Goal: Task Accomplishment & Management: Complete application form

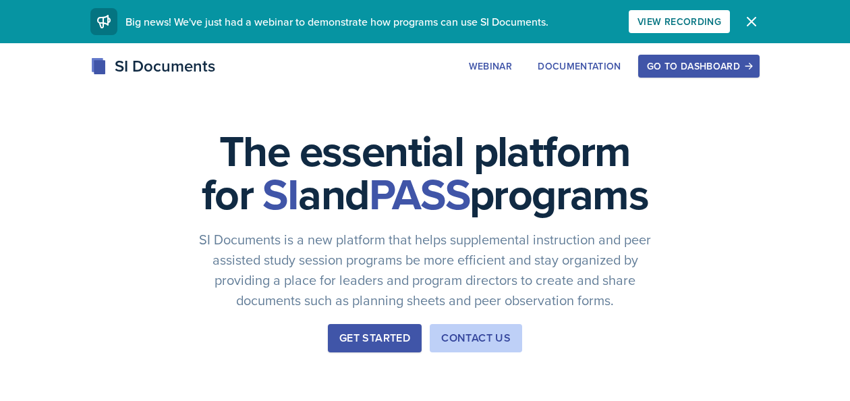
click at [705, 67] on div "Go to Dashboard" at bounding box center [699, 66] width 104 height 11
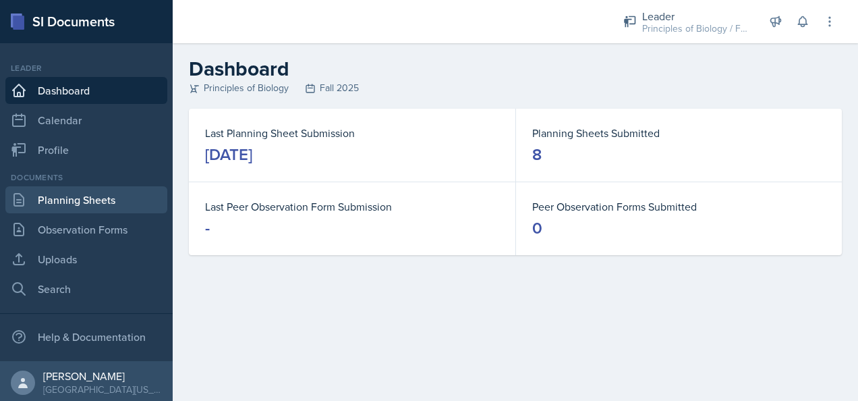
click at [64, 198] on link "Planning Sheets" at bounding box center [86, 199] width 162 height 27
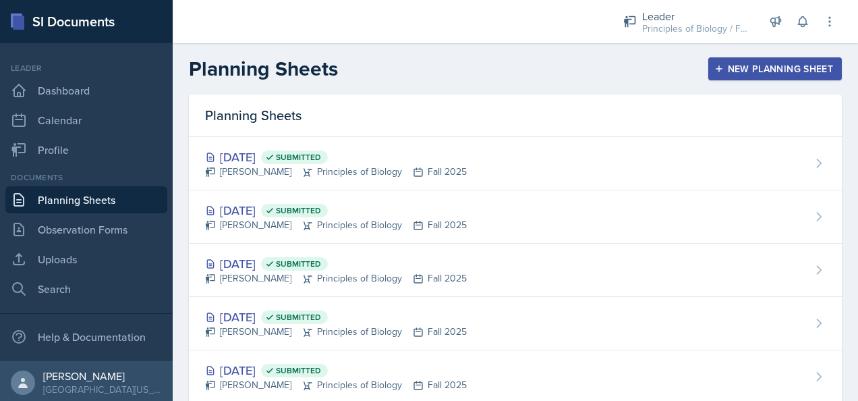
click at [743, 65] on div "New Planning Sheet" at bounding box center [775, 68] width 116 height 11
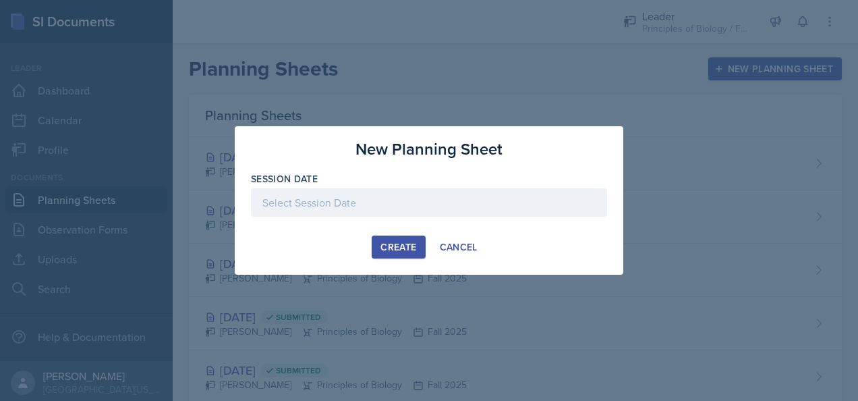
click at [364, 205] on div at bounding box center [429, 202] width 356 height 28
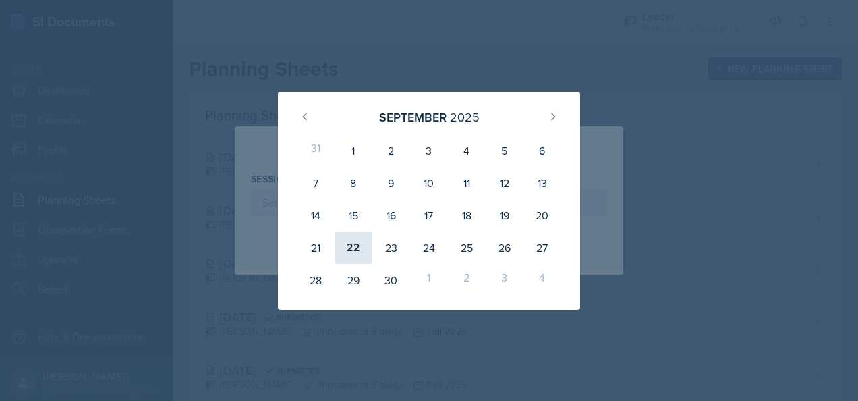
click at [355, 242] on div "22" at bounding box center [353, 247] width 38 height 32
type input "[DATE]"
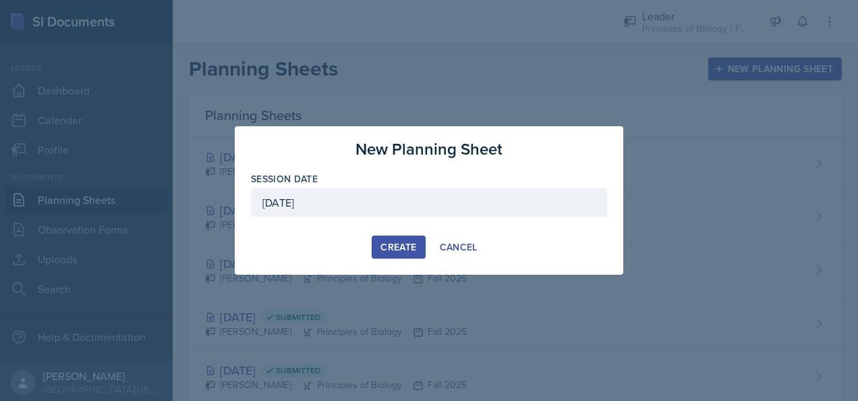
click at [389, 247] on div "Create" at bounding box center [398, 246] width 36 height 11
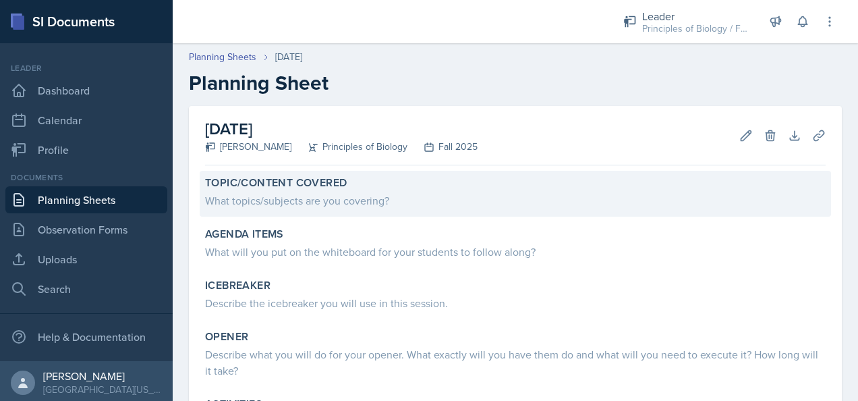
click at [266, 202] on div "What topics/subjects are you covering?" at bounding box center [515, 200] width 620 height 16
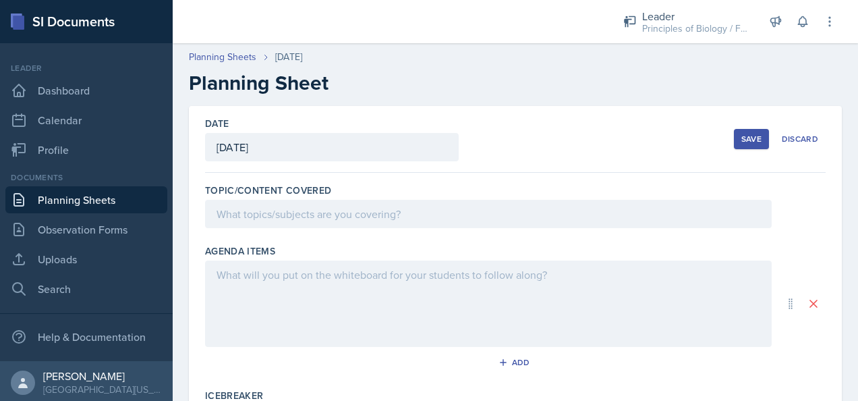
click at [244, 216] on div at bounding box center [488, 214] width 566 height 28
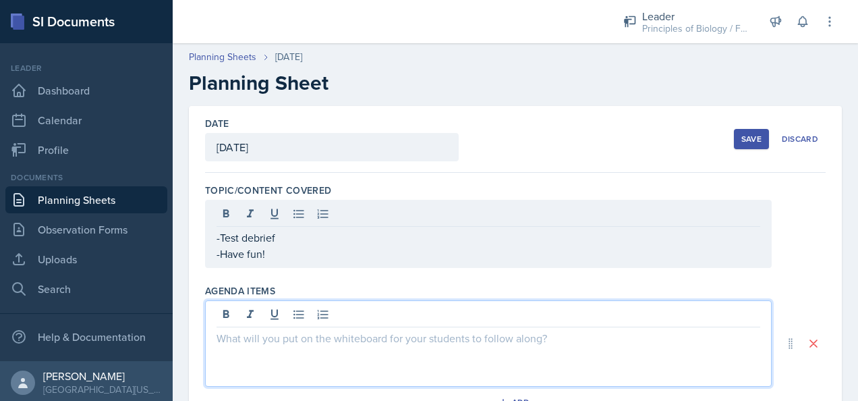
click at [239, 318] on div at bounding box center [488, 343] width 566 height 86
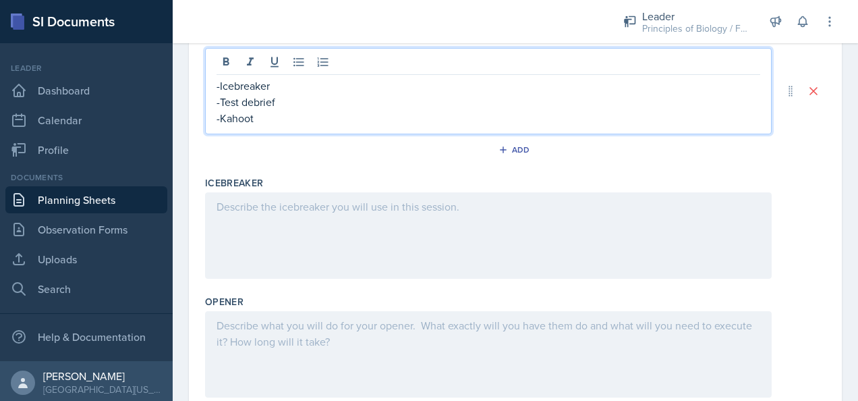
scroll to position [229, 0]
click at [276, 205] on p at bounding box center [487, 206] width 543 height 16
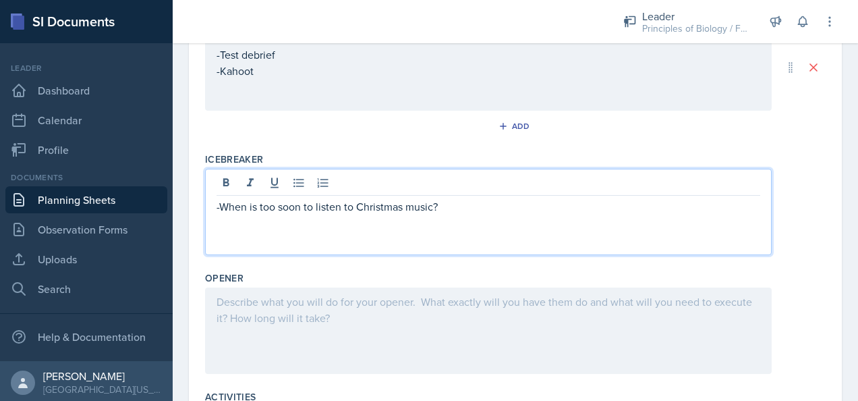
click at [280, 309] on div at bounding box center [488, 330] width 566 height 86
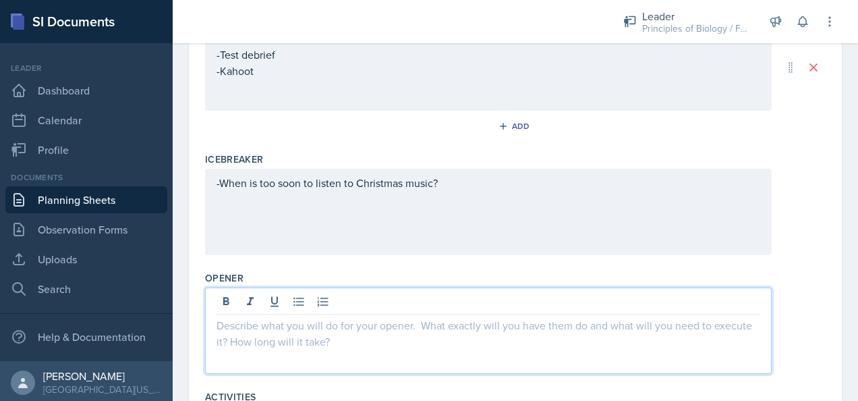
scroll to position [276, 0]
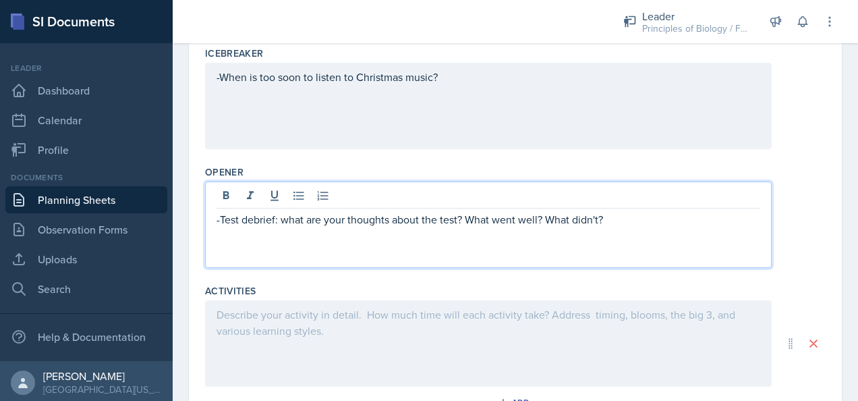
click at [292, 329] on div at bounding box center [488, 343] width 566 height 86
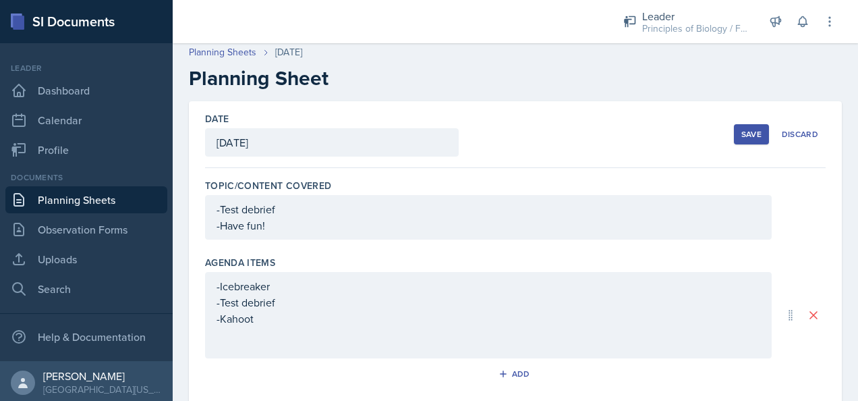
scroll to position [0, 0]
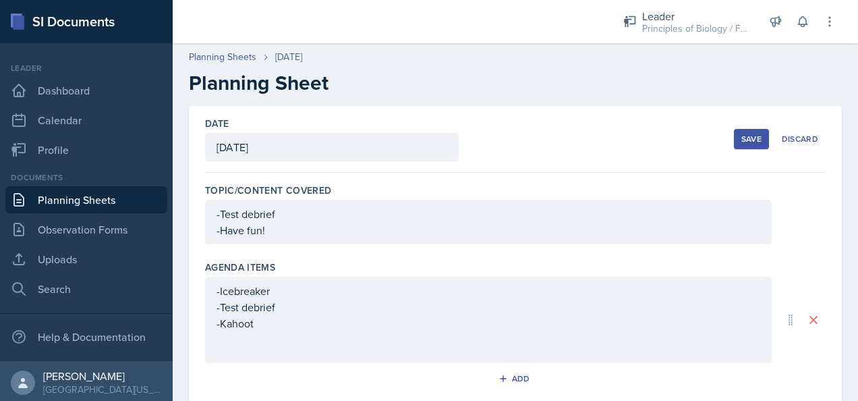
click at [281, 229] on div "-Test debrief -Have fun!" at bounding box center [487, 222] width 543 height 32
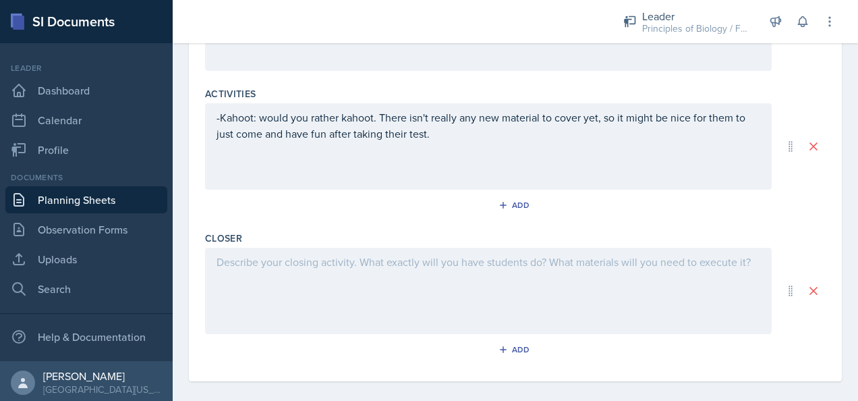
scroll to position [612, 0]
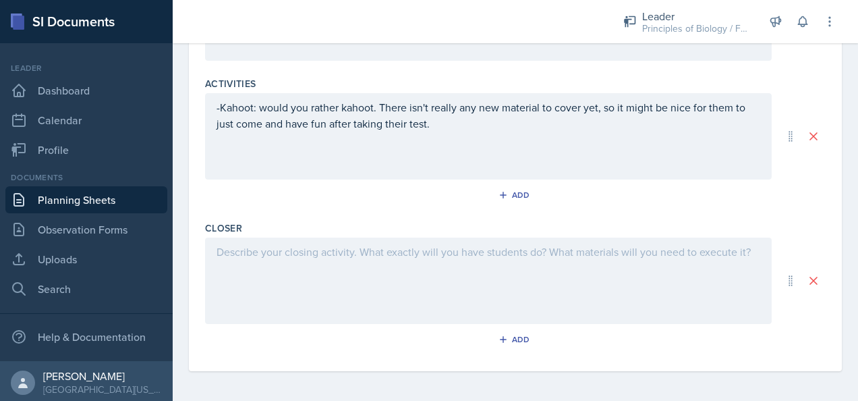
click at [426, 131] on p "-Kahoot: would you rather kahoot. There isn't really any new material to cover …" at bounding box center [487, 115] width 543 height 32
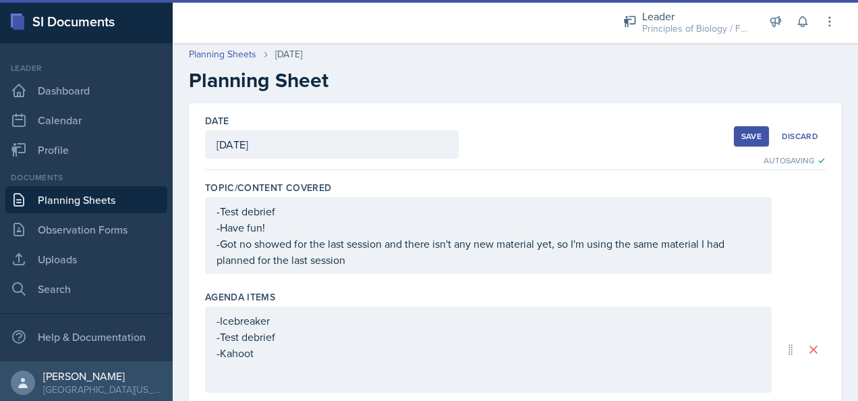
scroll to position [0, 0]
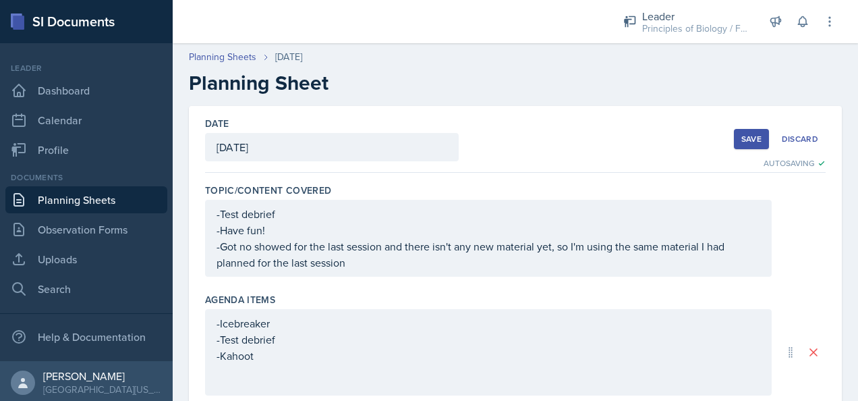
click at [742, 138] on div "Save" at bounding box center [751, 139] width 20 height 11
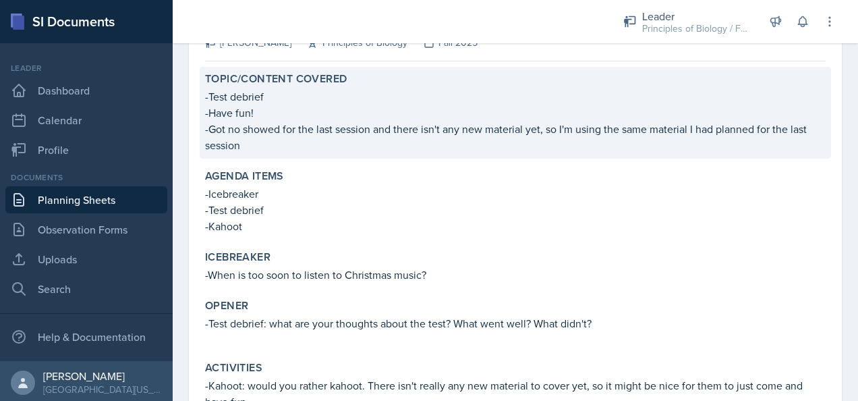
scroll to position [270, 0]
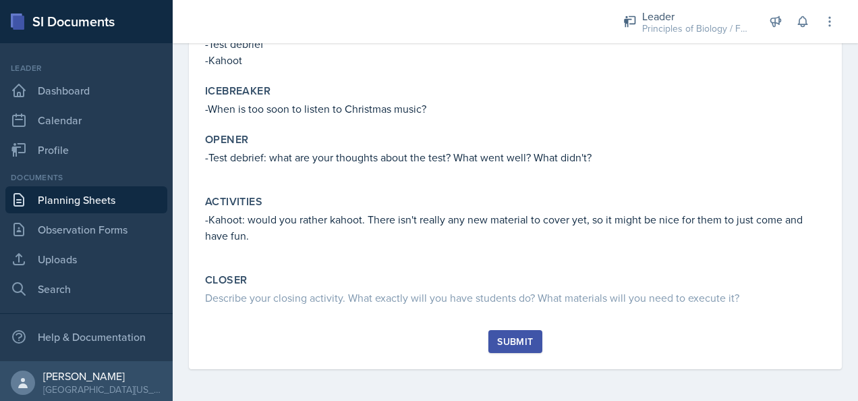
click at [502, 343] on div "Submit" at bounding box center [515, 341] width 36 height 11
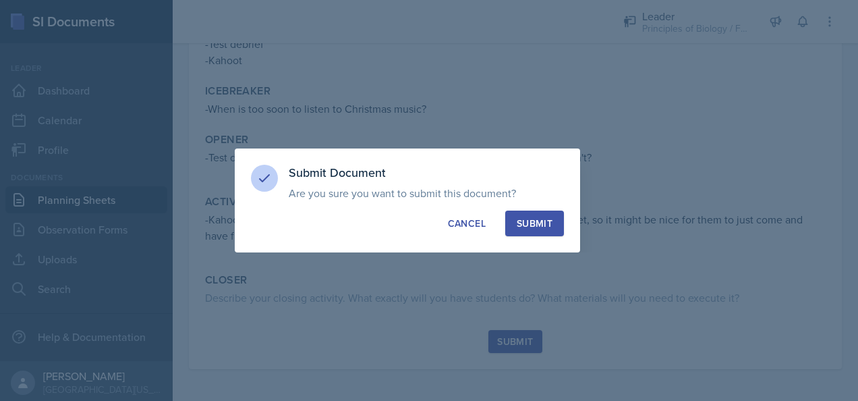
drag, startPoint x: 532, startPoint y: 224, endPoint x: 519, endPoint y: 218, distance: 13.9
click at [519, 218] on div "Submit" at bounding box center [535, 222] width 36 height 13
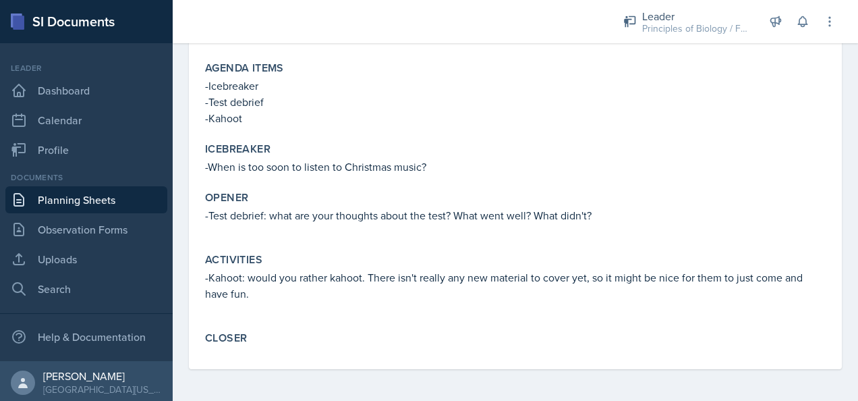
click at [79, 197] on link "Planning Sheets" at bounding box center [86, 199] width 162 height 27
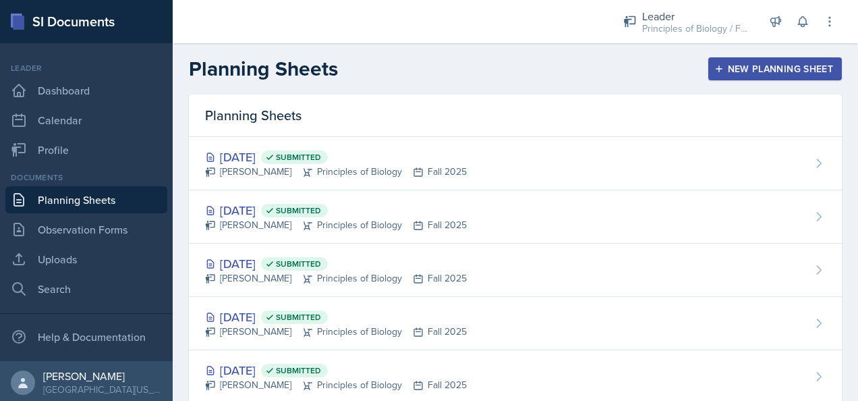
click at [744, 66] on div "New Planning Sheet" at bounding box center [775, 68] width 116 height 11
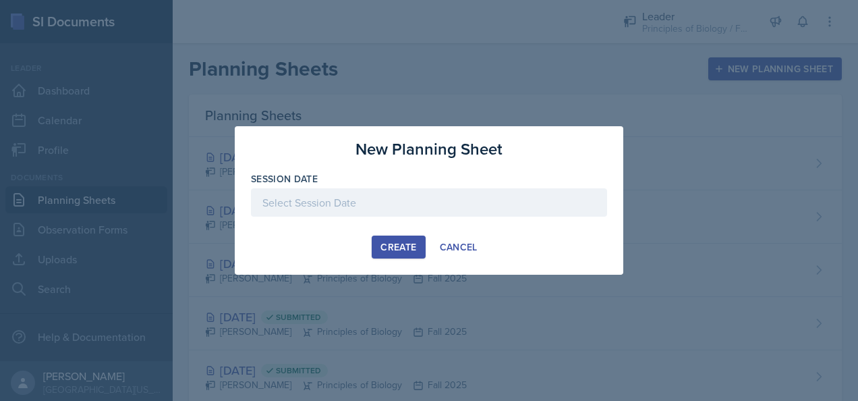
click at [392, 243] on div "Create" at bounding box center [398, 246] width 36 height 11
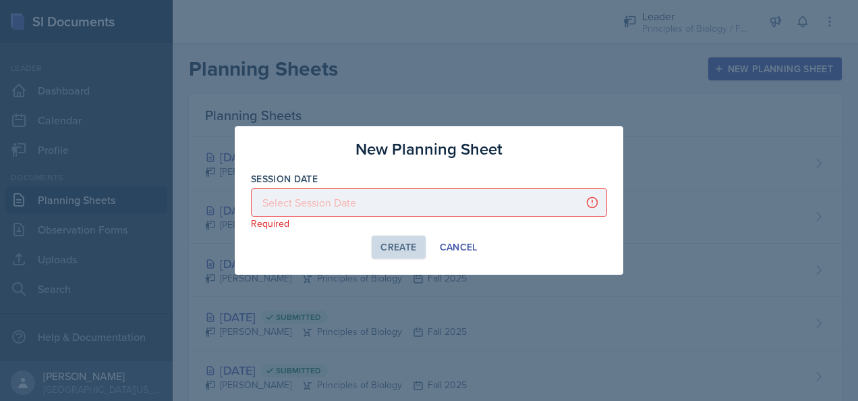
click at [341, 202] on div at bounding box center [429, 202] width 356 height 28
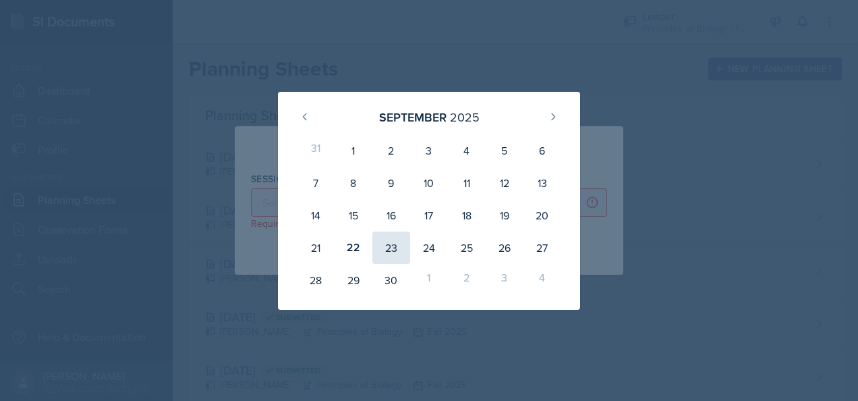
click at [396, 252] on div "23" at bounding box center [391, 247] width 38 height 32
type input "[DATE]"
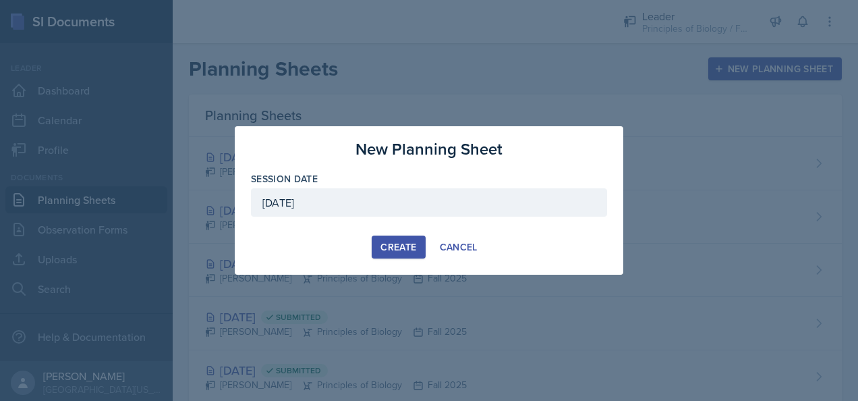
click at [395, 247] on div "Create" at bounding box center [398, 246] width 36 height 11
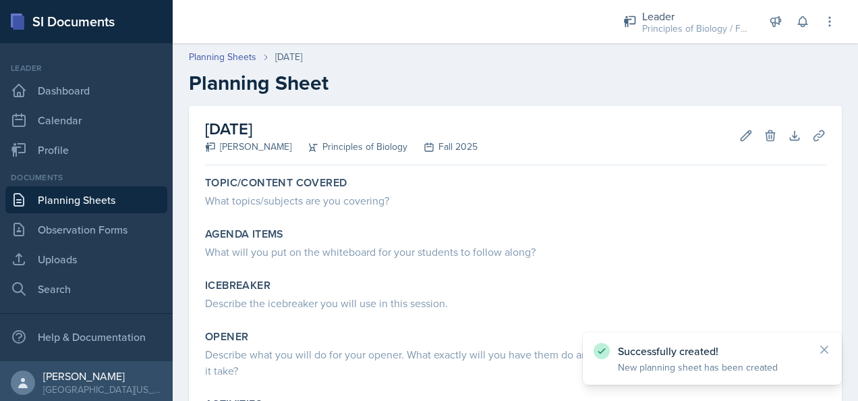
click at [76, 191] on link "Planning Sheets" at bounding box center [86, 199] width 162 height 27
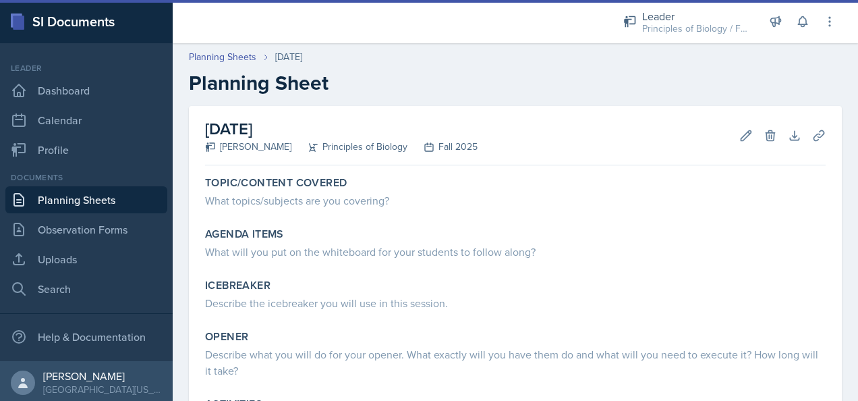
click at [86, 194] on link "Planning Sheets" at bounding box center [86, 199] width 162 height 27
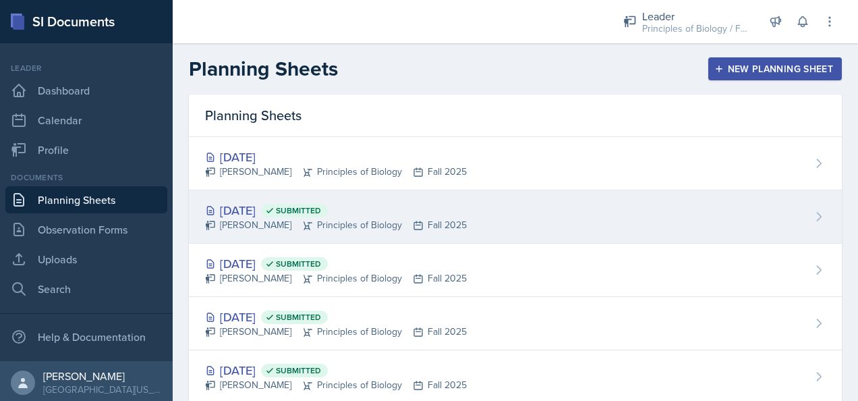
click at [273, 216] on div "Sep 18th, 2025 Submitted" at bounding box center [336, 210] width 262 height 18
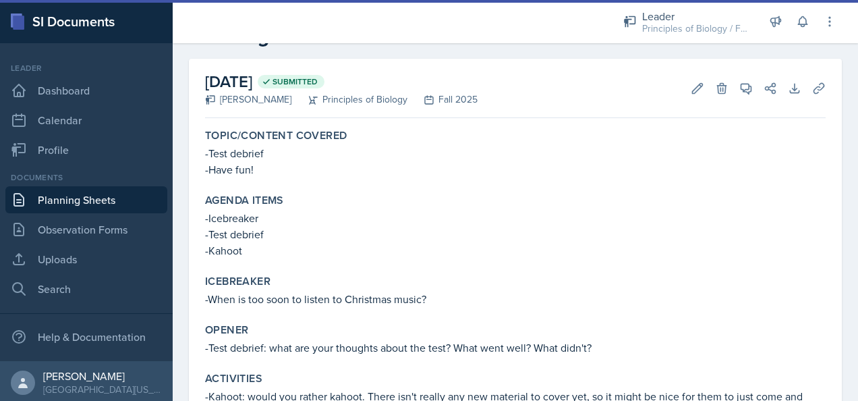
scroll to position [49, 0]
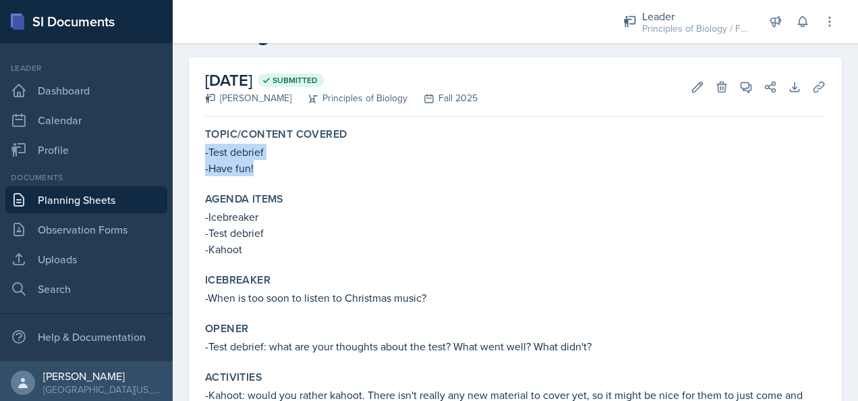
drag, startPoint x: 254, startPoint y: 171, endPoint x: 205, endPoint y: 156, distance: 50.8
click at [205, 156] on div "-Test debrief -Have fun!" at bounding box center [515, 160] width 620 height 32
copy div "-Test debrief -Have fun!"
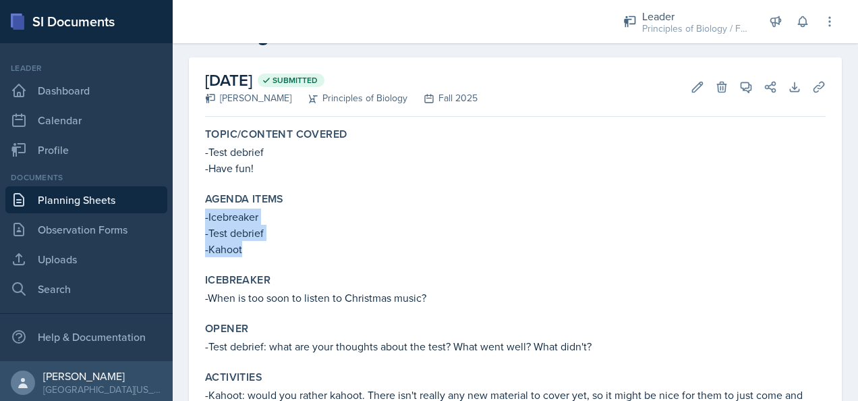
drag, startPoint x: 241, startPoint y: 249, endPoint x: 198, endPoint y: 218, distance: 53.1
click at [198, 218] on div "September 18th, 2025 Submitted Reagan Bozarth Principles of Biology Fall 2025 E…" at bounding box center [515, 271] width 653 height 429
copy div "-Icebreaker -Test debrief -Kahoot"
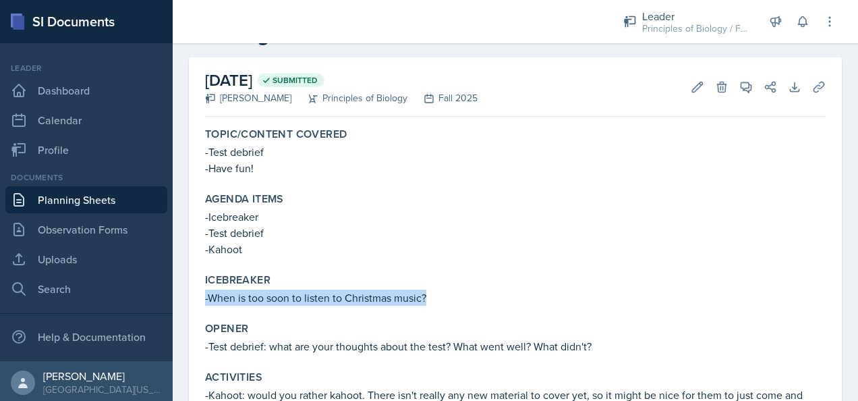
drag, startPoint x: 427, startPoint y: 294, endPoint x: 191, endPoint y: 301, distance: 236.8
click at [191, 301] on div "September 18th, 2025 Submitted Reagan Bozarth Principles of Biology Fall 2025 E…" at bounding box center [515, 271] width 653 height 429
copy p "-When is too soon to listen to Christmas music?"
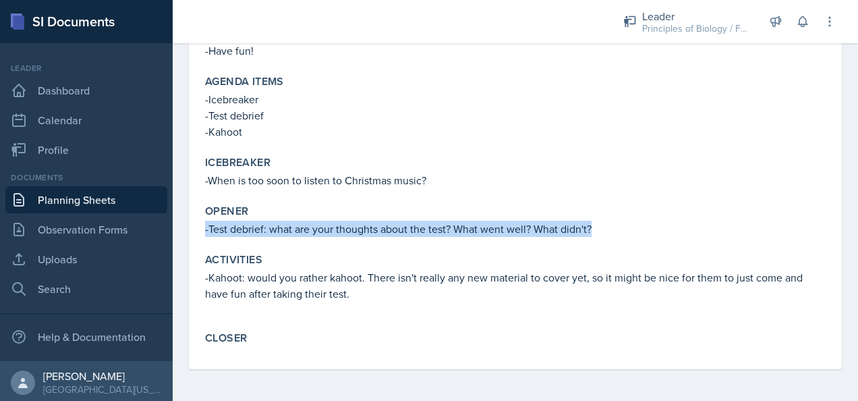
drag, startPoint x: 596, startPoint y: 227, endPoint x: 204, endPoint y: 235, distance: 391.8
click at [204, 235] on div "Opener -Test debrief: what are your thoughts about the test? What went well? Wh…" at bounding box center [515, 220] width 631 height 43
copy p "-Test debrief: what are your thoughts about the test? What went well? What didn…"
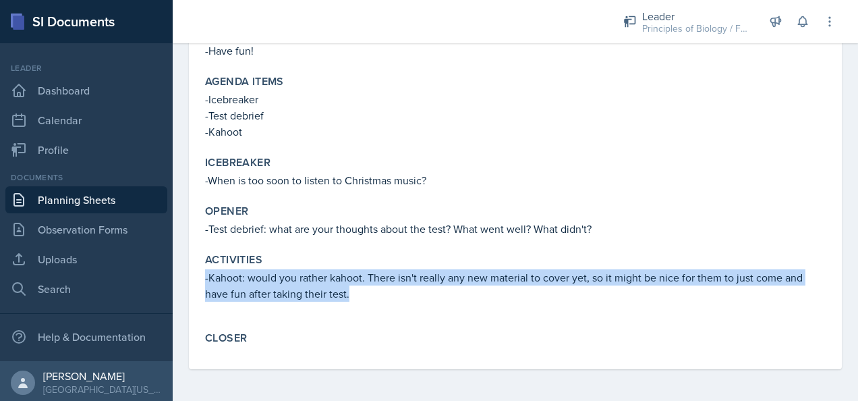
drag, startPoint x: 350, startPoint y: 292, endPoint x: 204, endPoint y: 281, distance: 146.7
click at [204, 281] on div "Activities -Kahoot: would you rather kahoot. There isn't really any new materia…" at bounding box center [515, 283] width 631 height 73
copy p "-Kahoot: would you rather kahoot. There isn't really any new material to cover …"
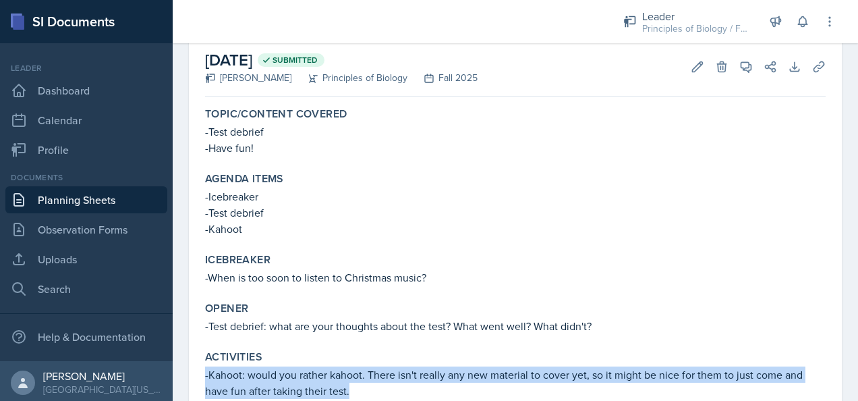
scroll to position [67, 0]
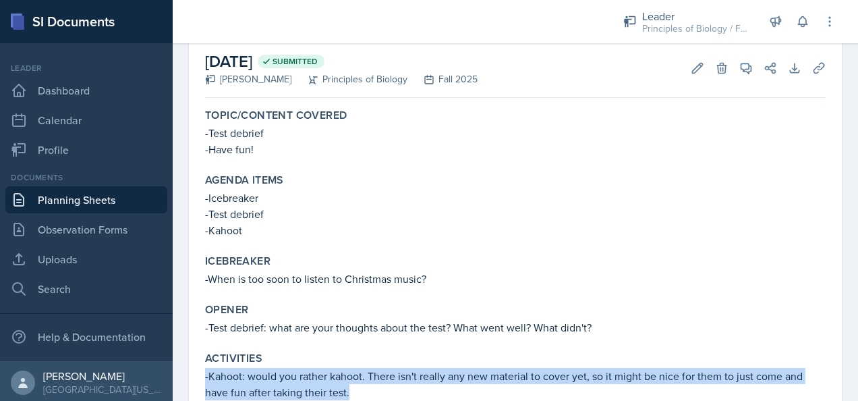
click at [384, 184] on div "Agenda items" at bounding box center [515, 179] width 620 height 13
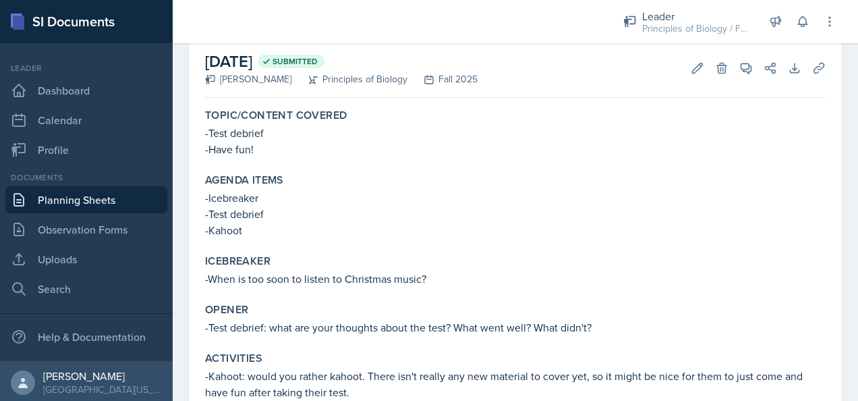
scroll to position [166, 0]
